Goal: Transaction & Acquisition: Purchase product/service

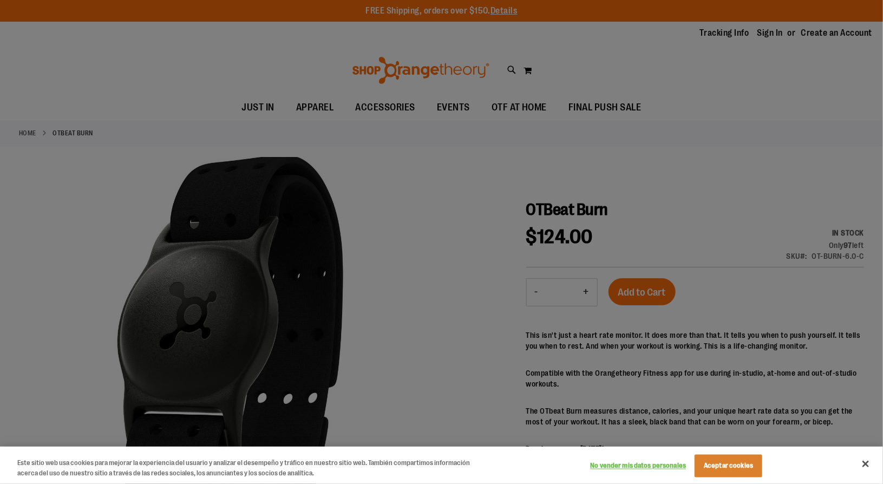
click at [504, 200] on div at bounding box center [441, 242] width 883 height 484
click at [860, 463] on button "Cerrar" at bounding box center [866, 464] width 24 height 24
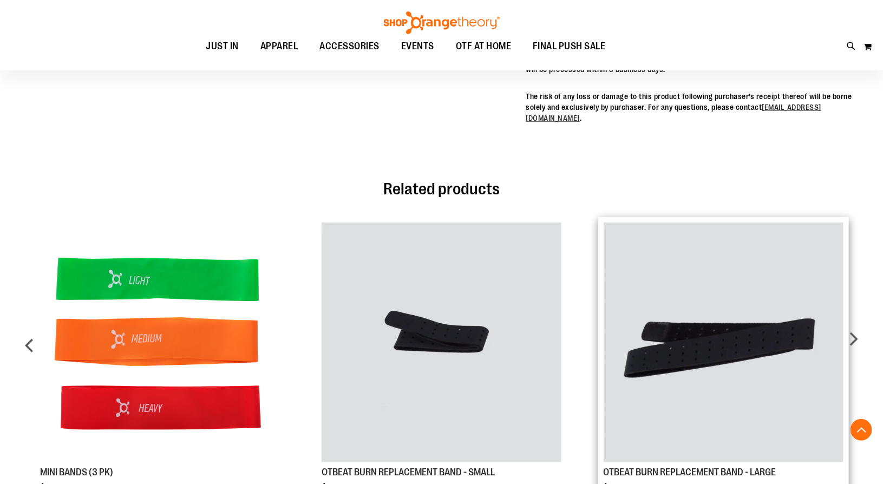
scroll to position [525, 0]
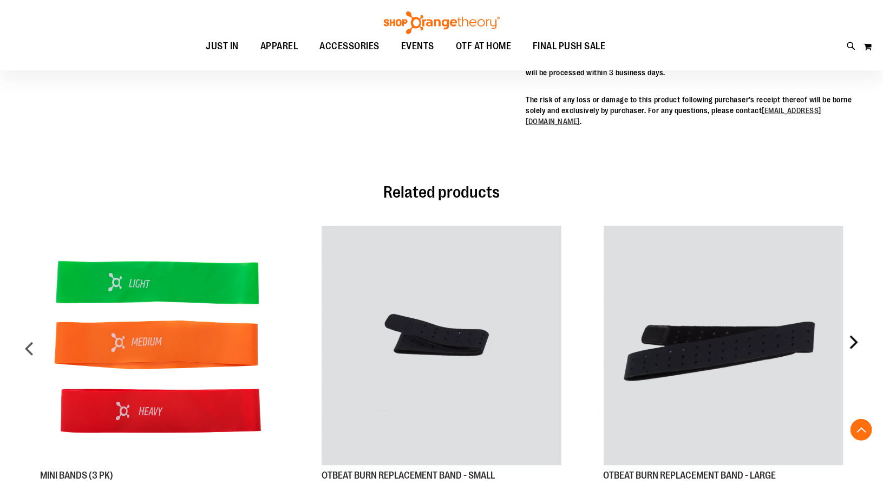
click at [852, 341] on div "next" at bounding box center [853, 353] width 22 height 286
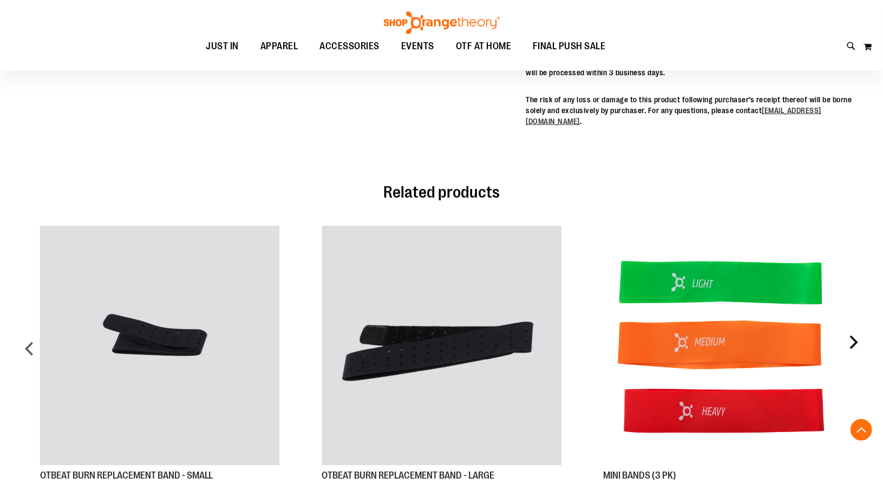
click at [852, 341] on div "next" at bounding box center [853, 353] width 22 height 286
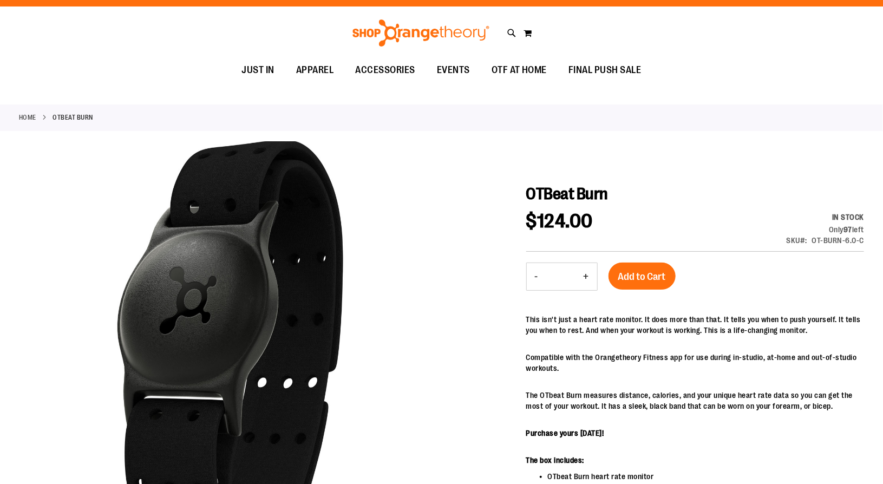
scroll to position [0, 0]
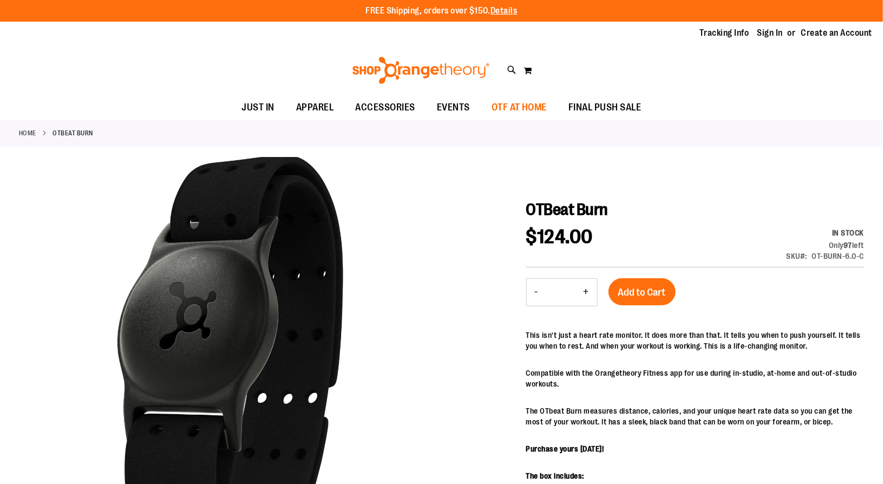
click at [499, 119] on span "OTF AT HOME" at bounding box center [520, 107] width 56 height 24
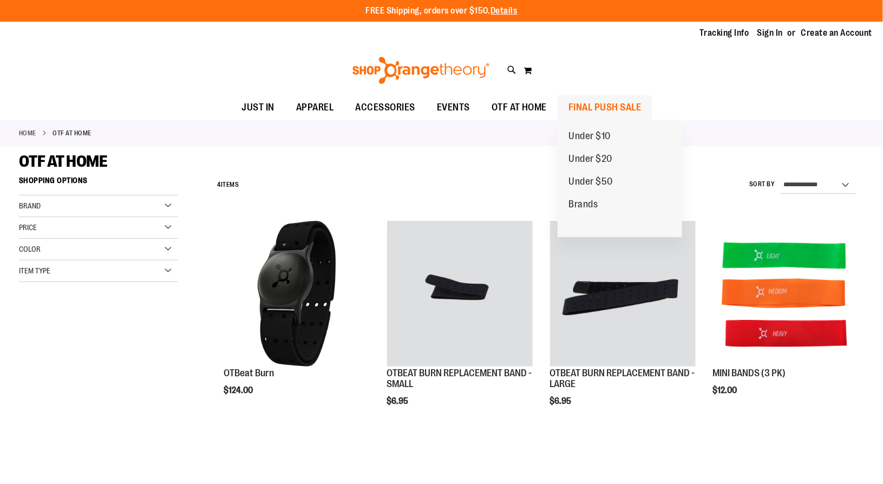
click at [570, 120] on ul "Under $10 Under $20 Under $50 Brands" at bounding box center [620, 178] width 125 height 117
click at [585, 107] on span "FINAL PUSH SALE" at bounding box center [604, 107] width 73 height 24
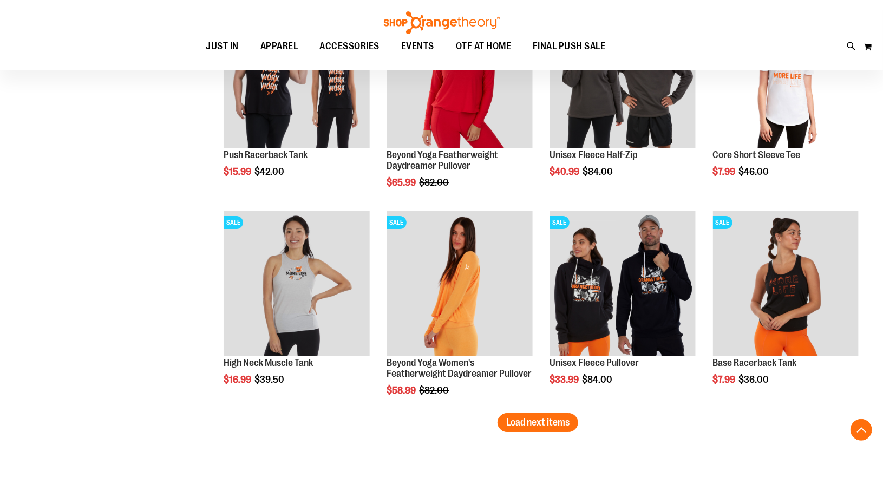
scroll to position [1655, 0]
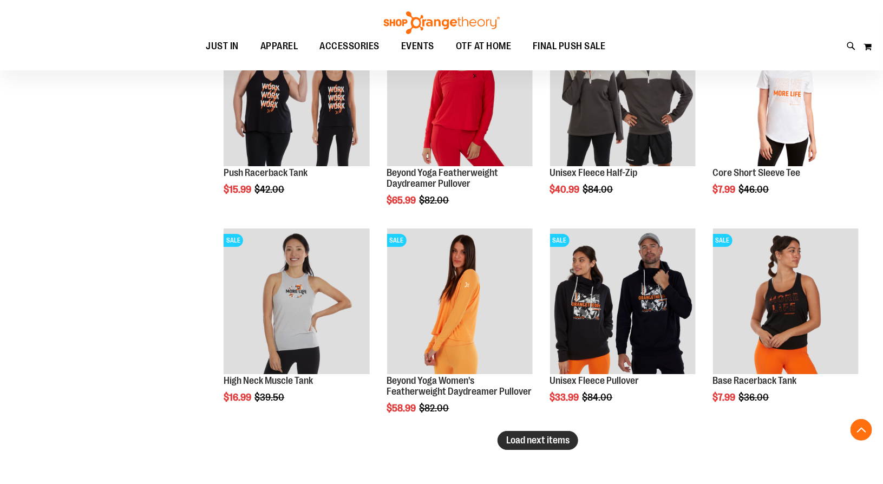
click at [513, 446] on button "Load next items" at bounding box center [538, 440] width 81 height 19
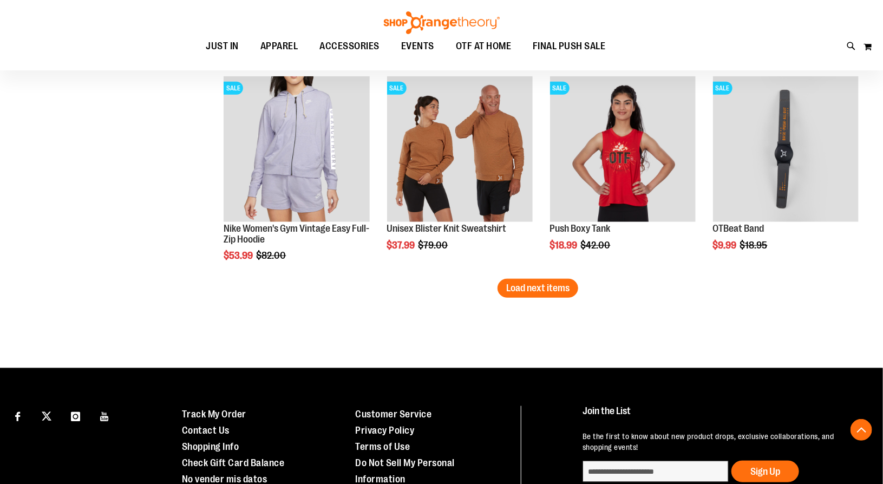
scroll to position [2429, 0]
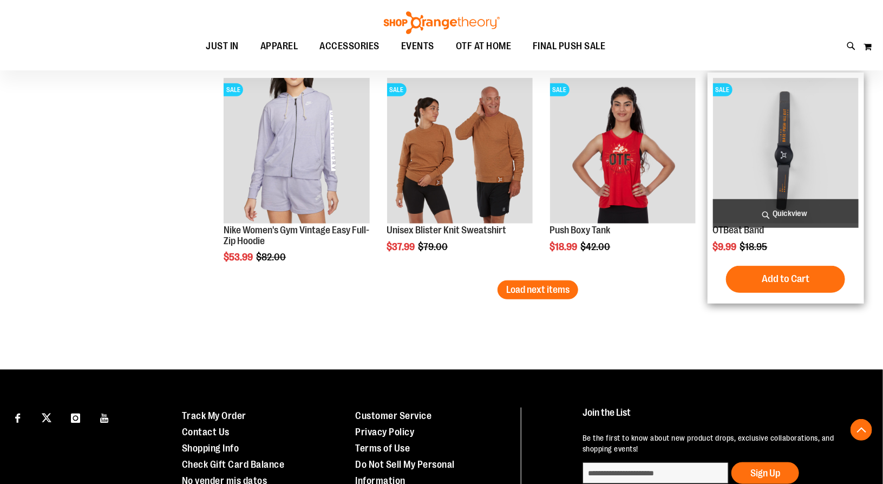
click at [739, 170] on img "product" at bounding box center [786, 151] width 146 height 146
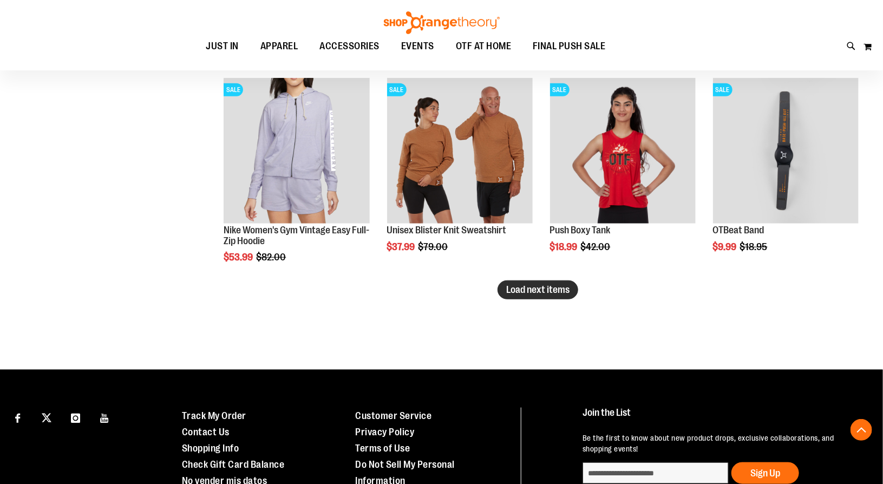
click at [531, 289] on span "Load next items" at bounding box center [537, 289] width 63 height 11
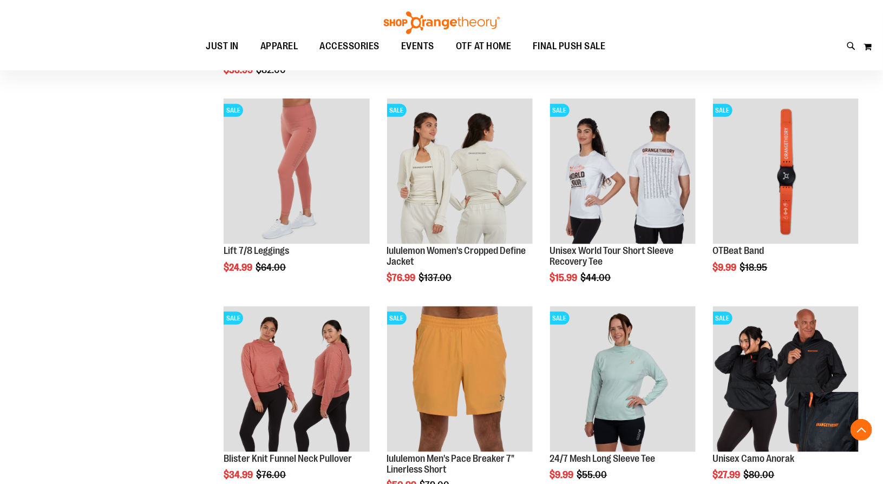
scroll to position [2617, 0]
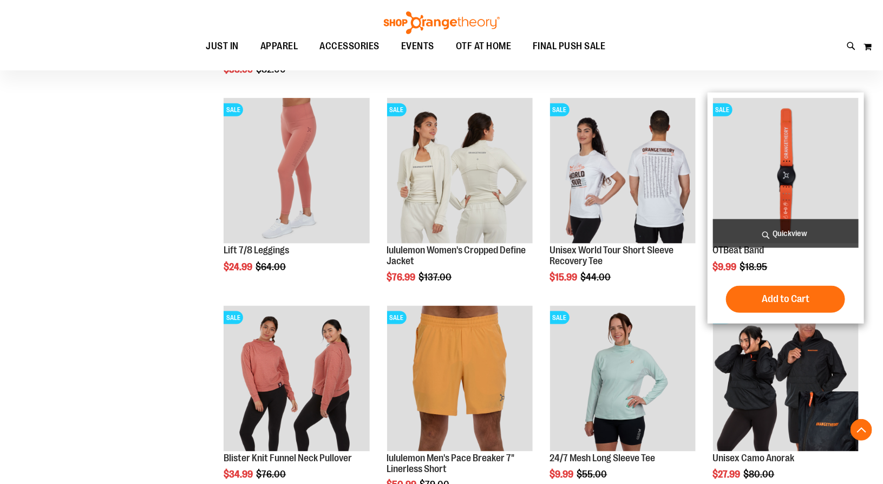
click at [753, 182] on img "product" at bounding box center [786, 171] width 146 height 146
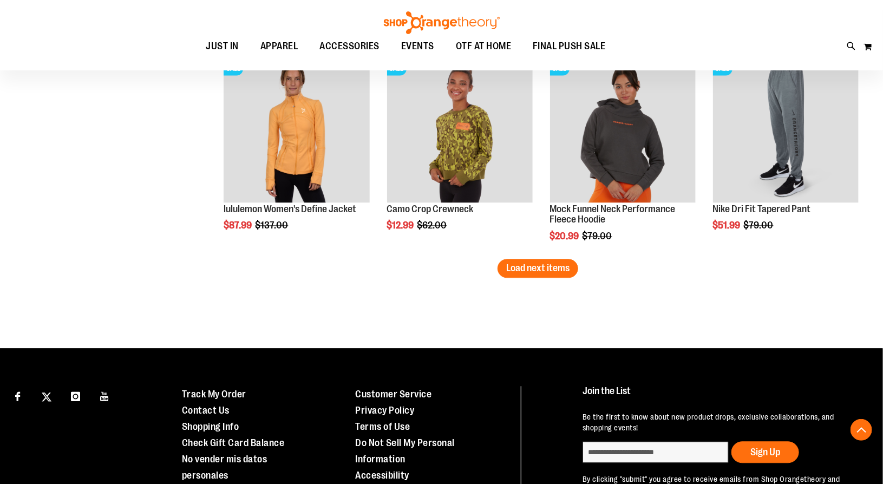
scroll to position [3148, 0]
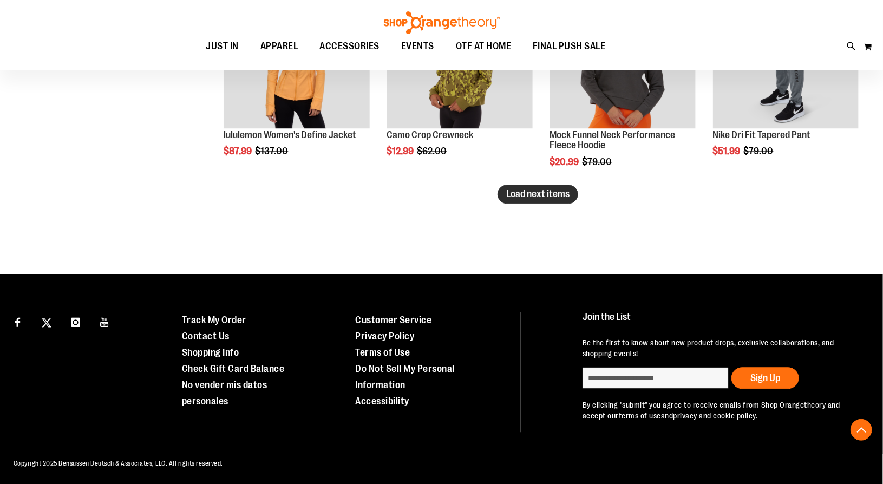
click at [522, 185] on button "Load next items" at bounding box center [538, 194] width 81 height 19
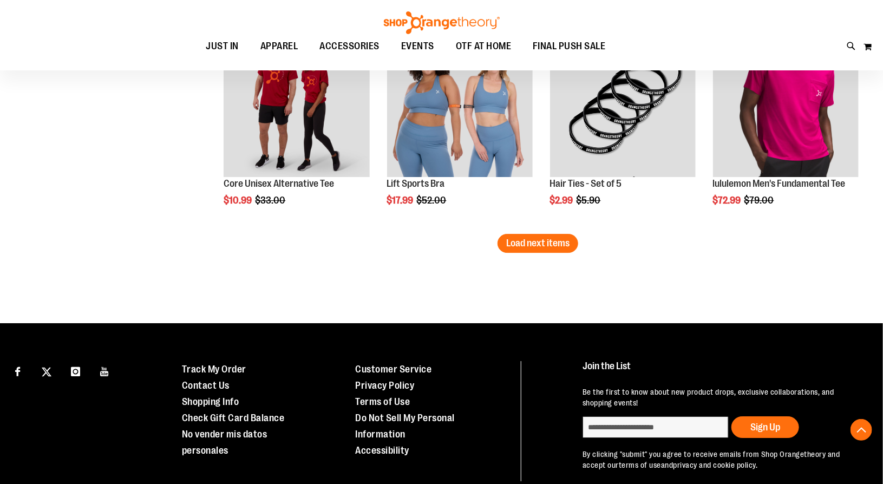
scroll to position [3723, 0]
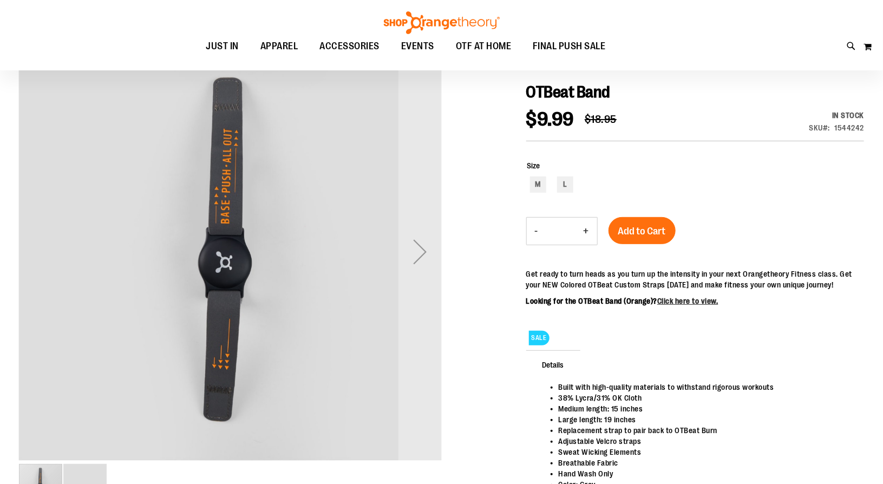
scroll to position [120, 0]
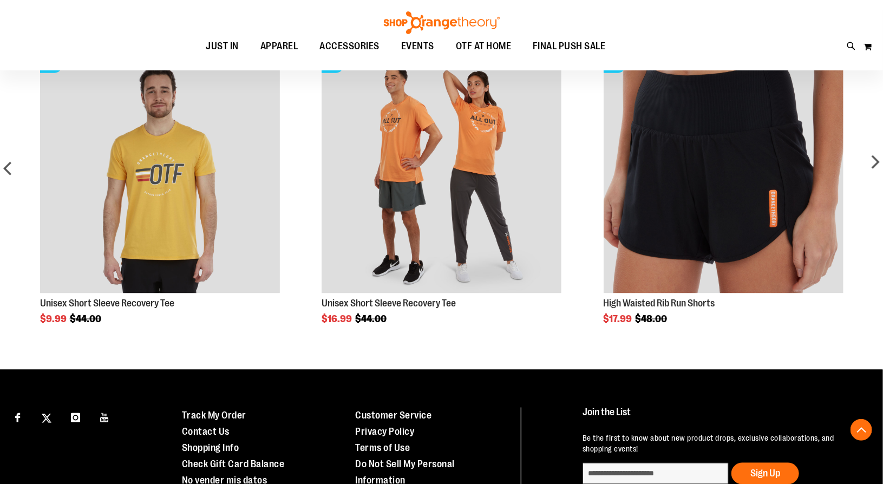
scroll to position [657, 0]
